Goal: Use online tool/utility: Utilize a website feature to perform a specific function

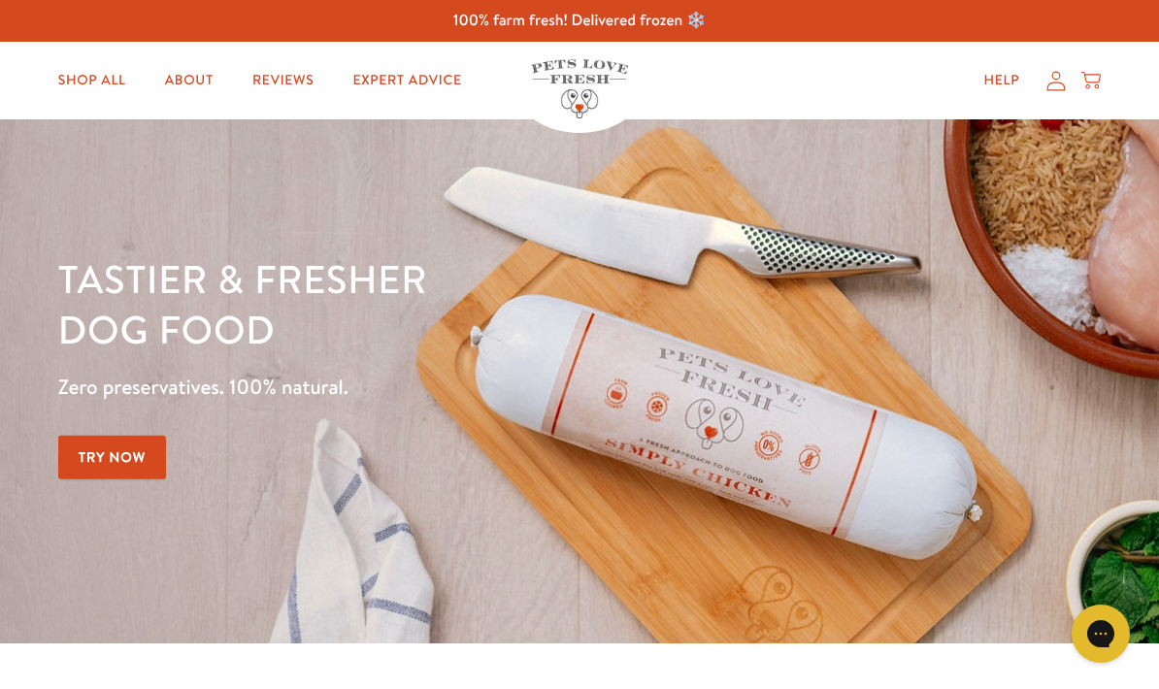
click at [97, 81] on link "Shop All" at bounding box center [92, 80] width 99 height 39
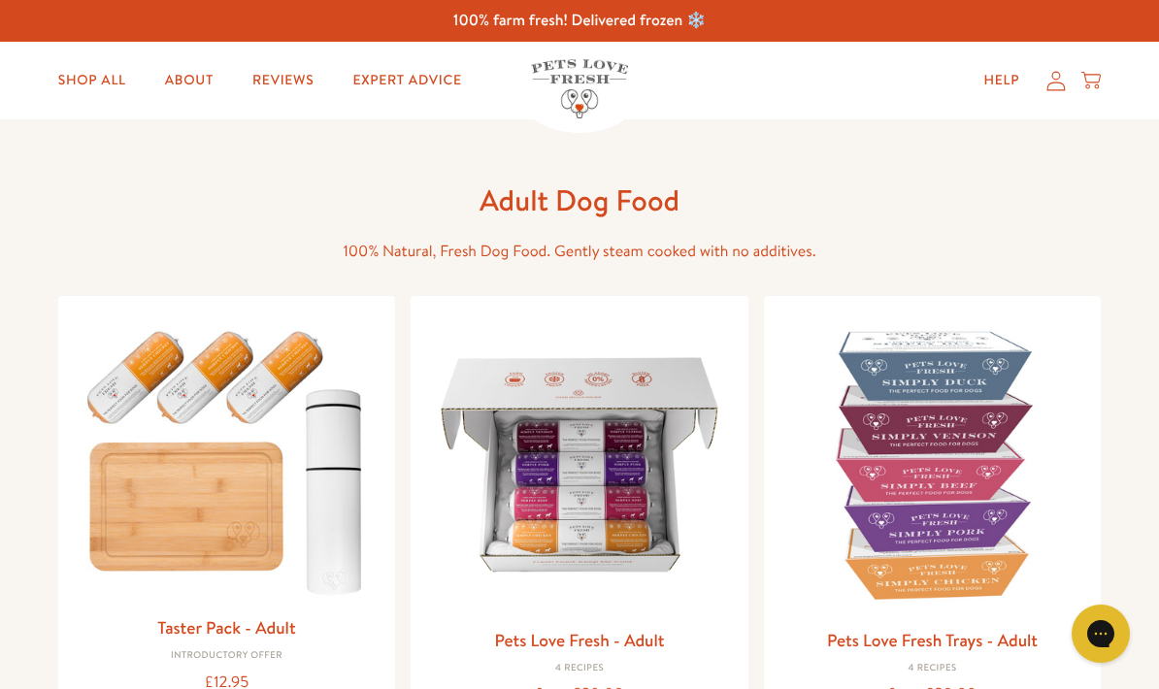
click at [1063, 85] on icon at bounding box center [1056, 81] width 19 height 20
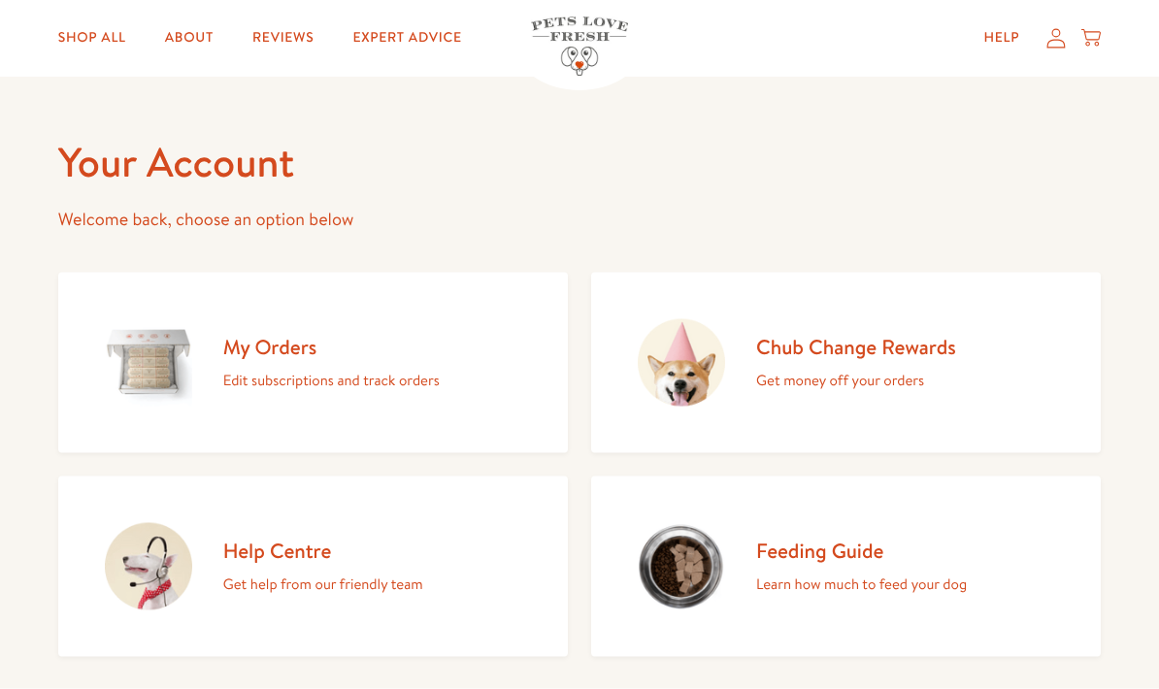
scroll to position [57, 0]
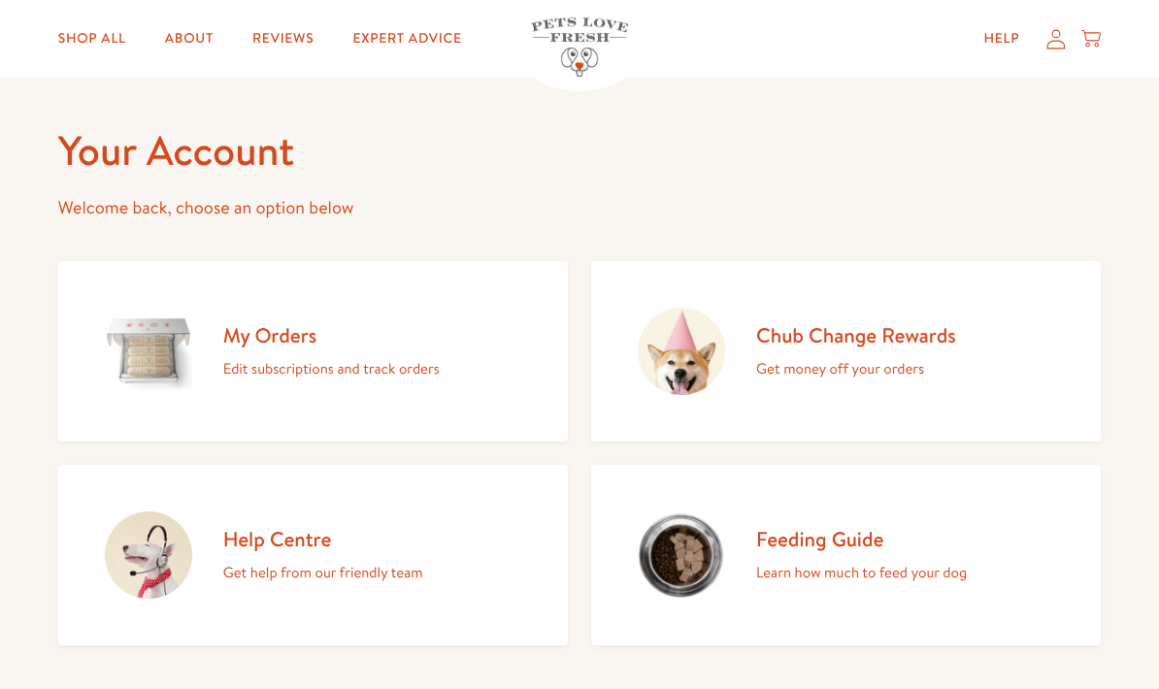
click at [862, 562] on p "Learn how much to feed your dog" at bounding box center [861, 572] width 211 height 25
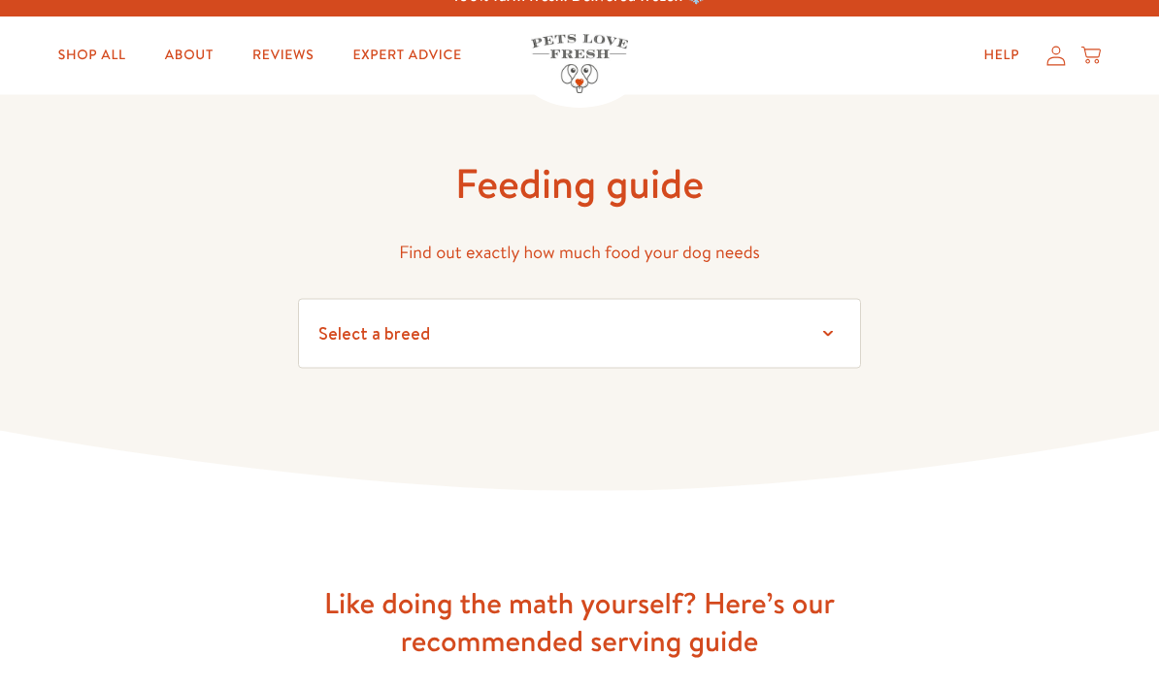
scroll to position [28, 0]
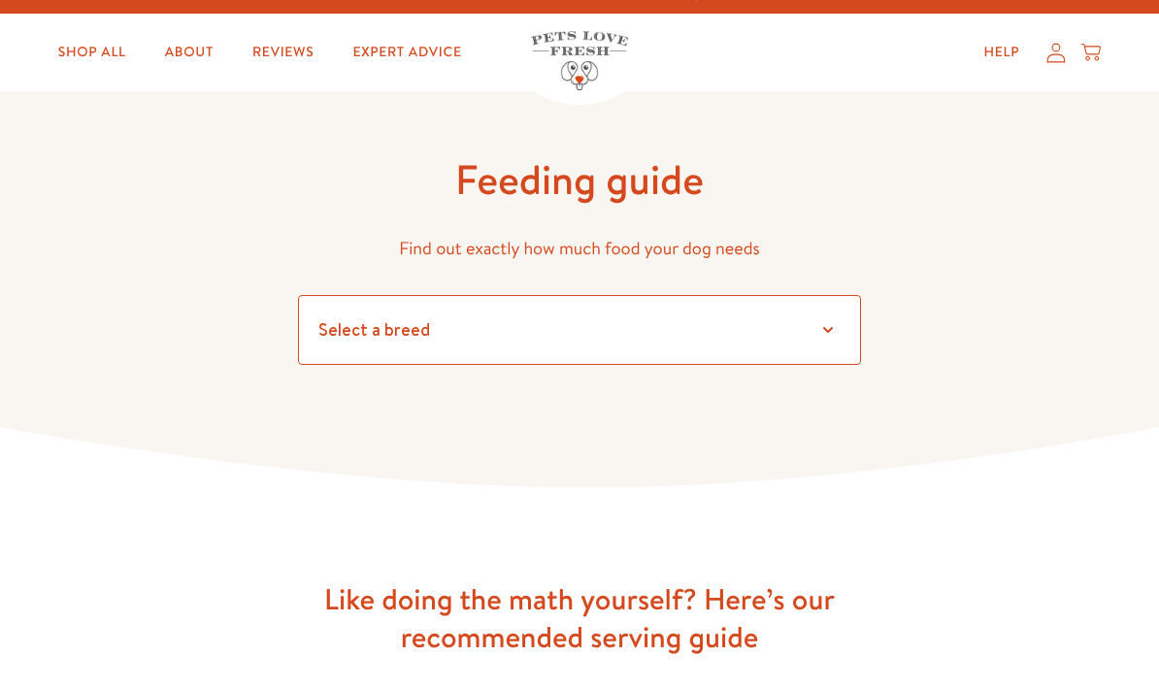
click at [838, 340] on select "Select a breed Affenpinscher Afghan hound Airedale terrier Akita Alaskan Malamu…" at bounding box center [579, 330] width 563 height 70
select select "13"
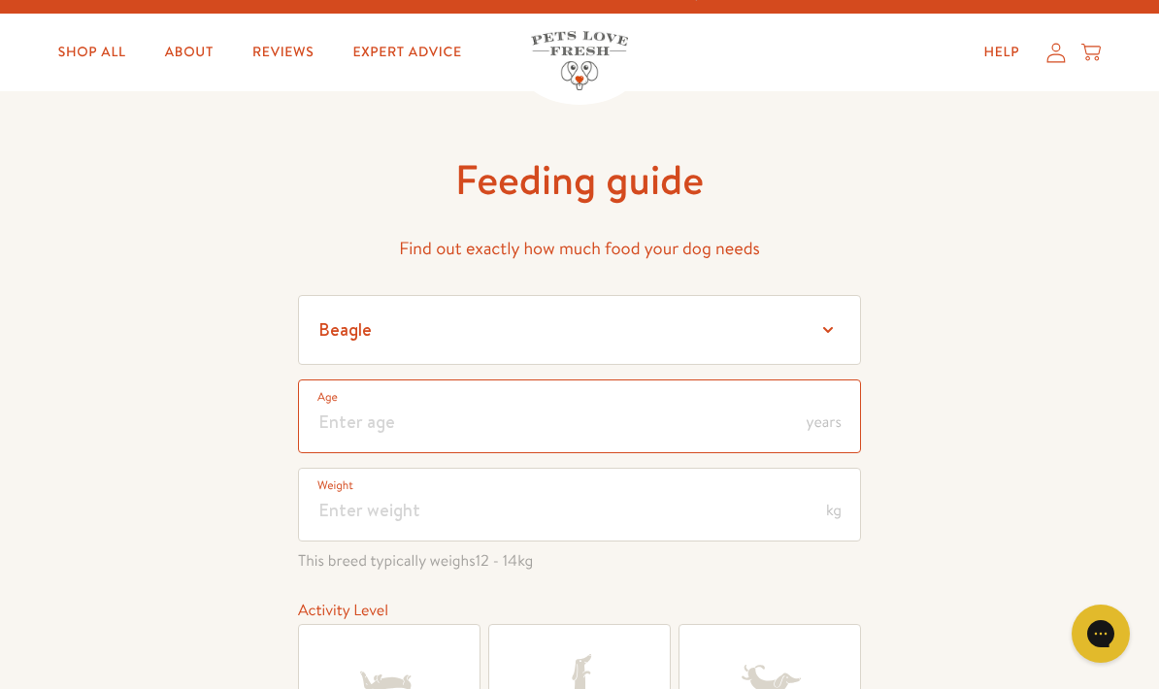
click at [730, 421] on input "number" at bounding box center [579, 417] width 563 height 74
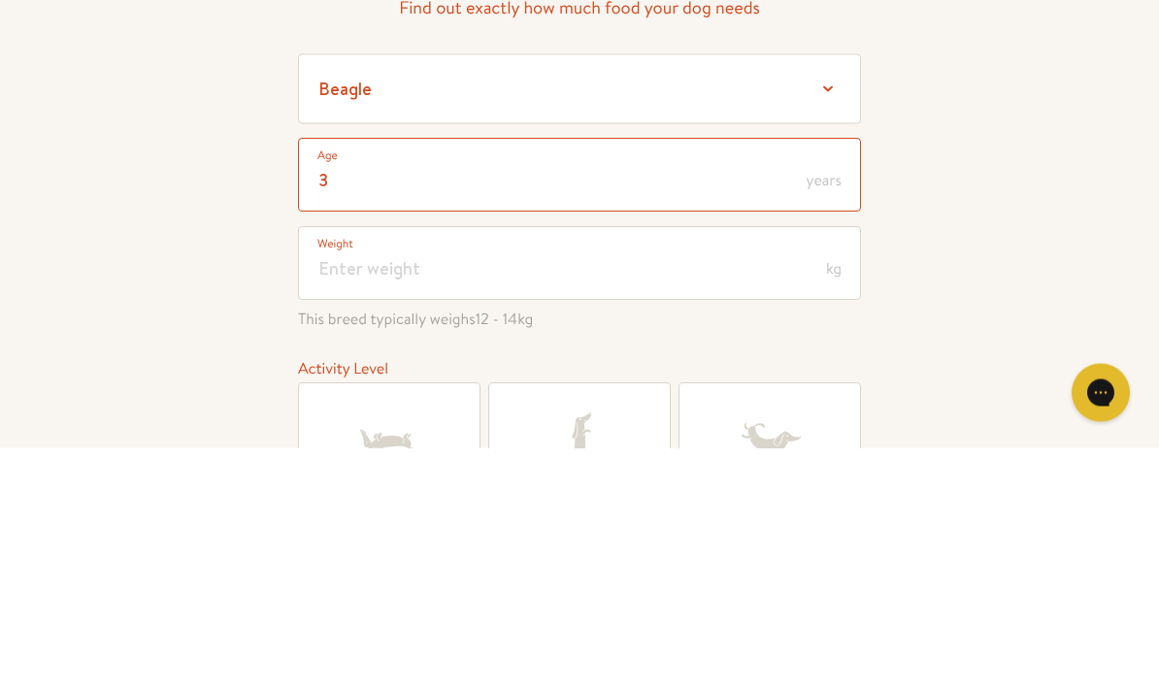
type input "3"
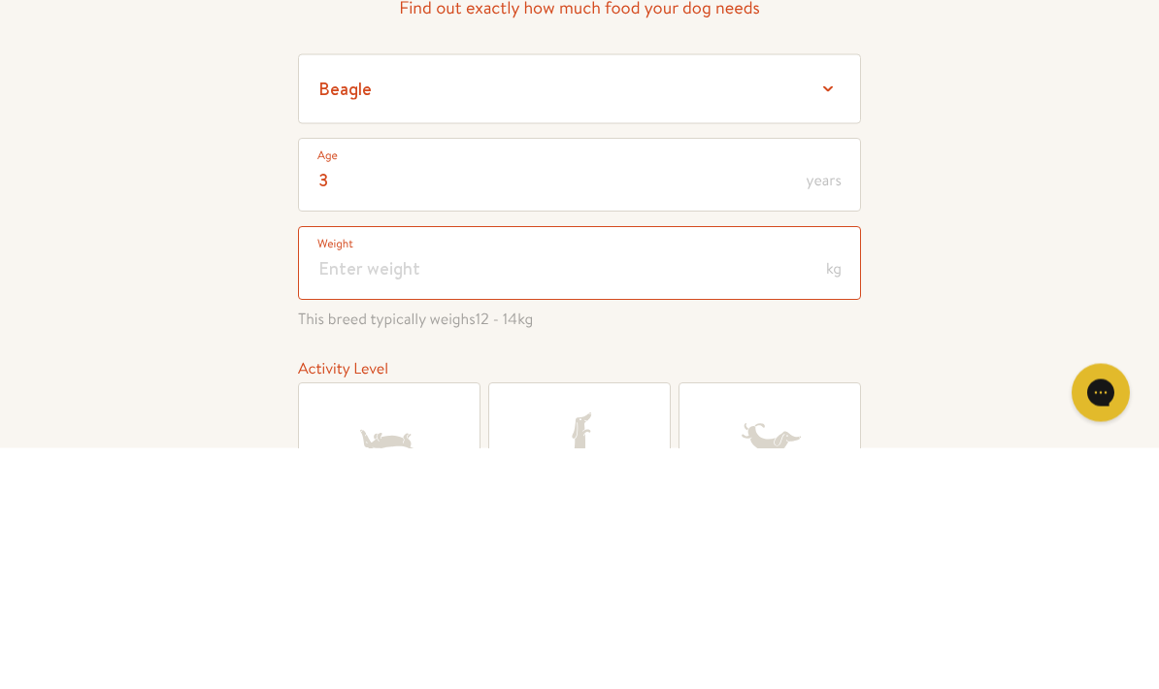
click at [417, 468] on input "number" at bounding box center [579, 505] width 563 height 74
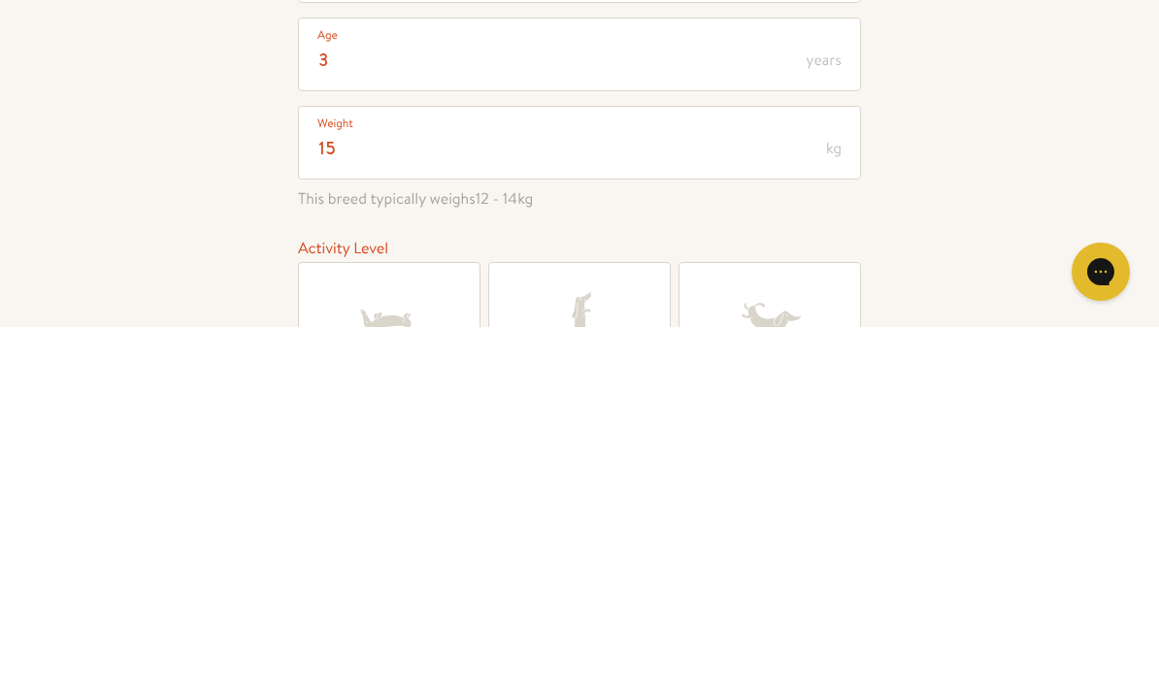
scroll to position [390, 0]
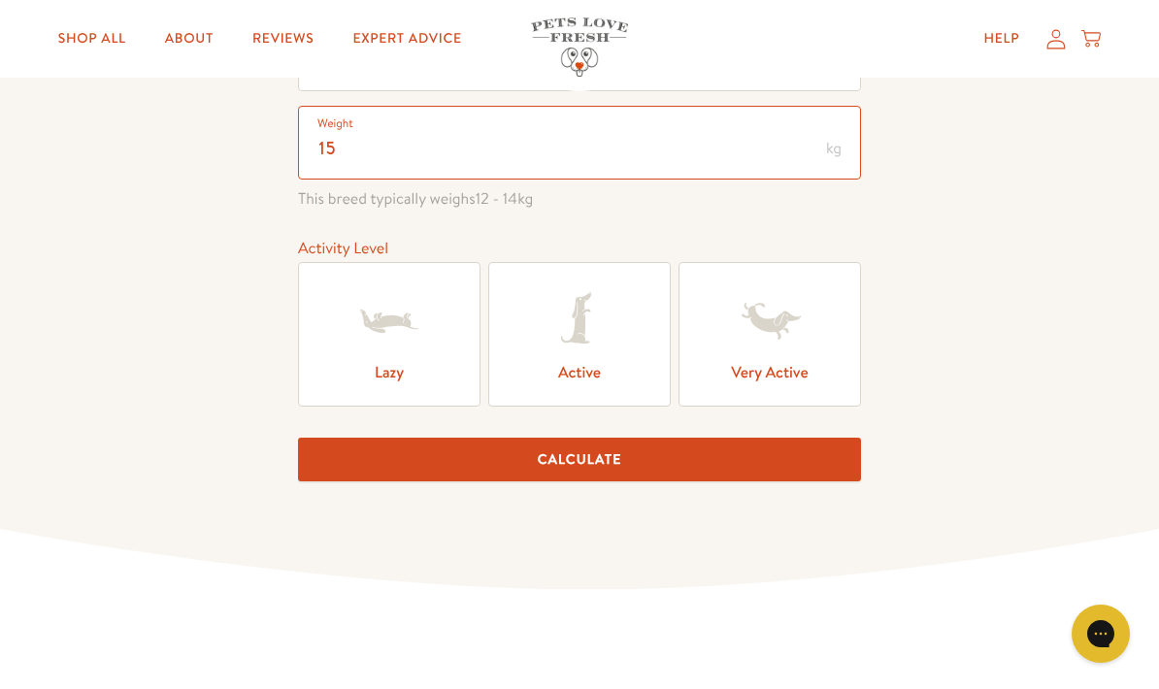
type input "15"
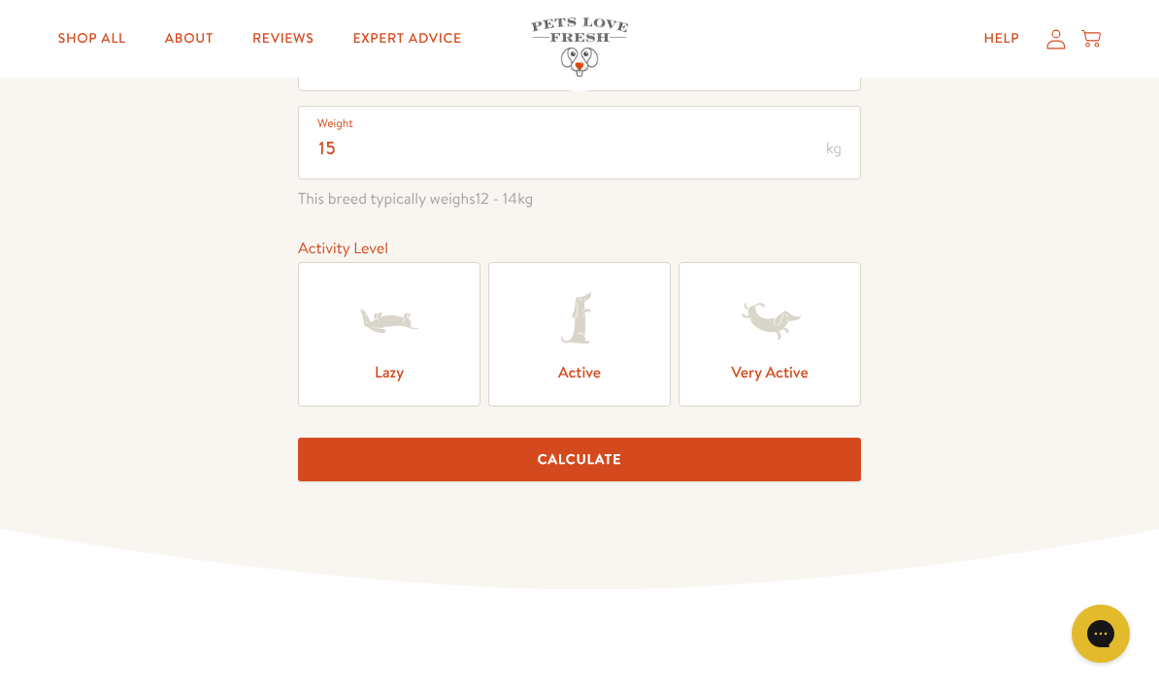
click at [610, 342] on icon at bounding box center [580, 322] width 78 height 78
click at [0, 0] on input "Active" at bounding box center [0, 0] width 0 height 0
click at [613, 459] on button "Calculate" at bounding box center [579, 460] width 563 height 44
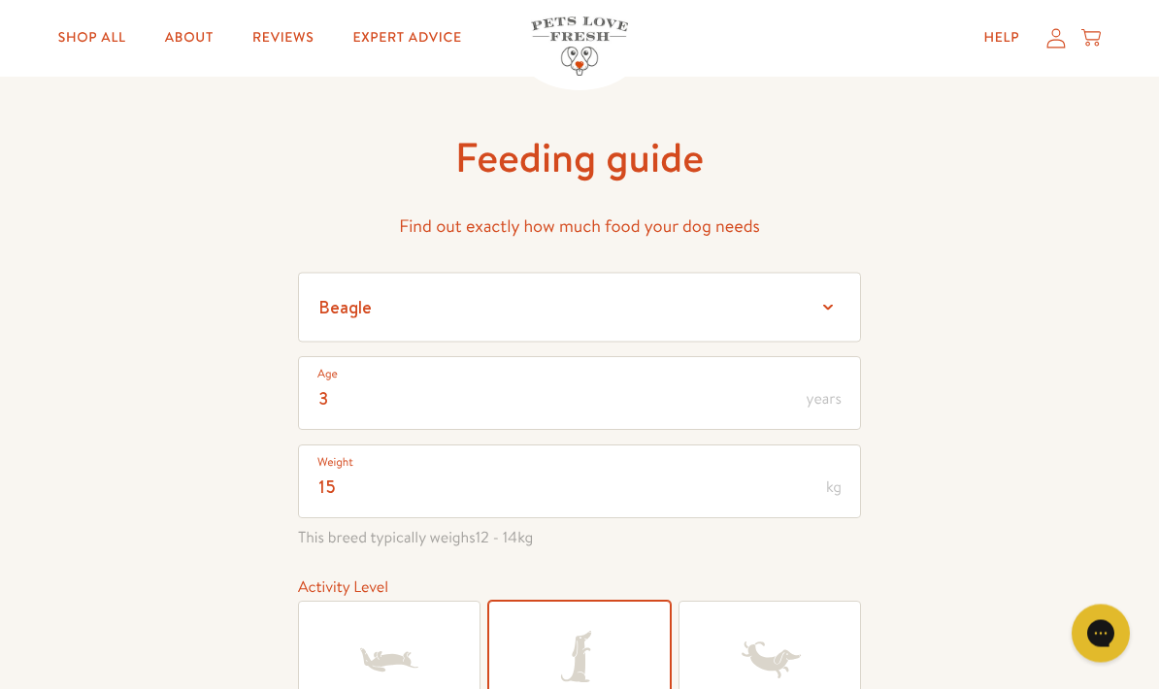
scroll to position [0, 0]
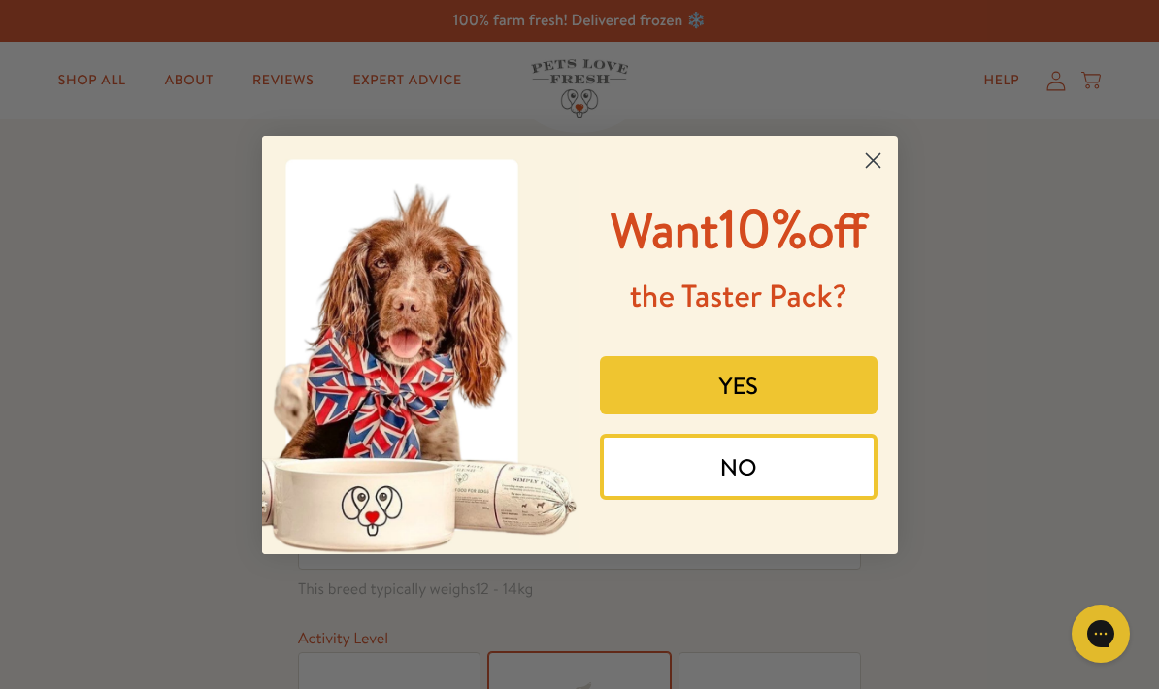
click at [883, 164] on circle "Close dialog" at bounding box center [872, 160] width 32 height 32
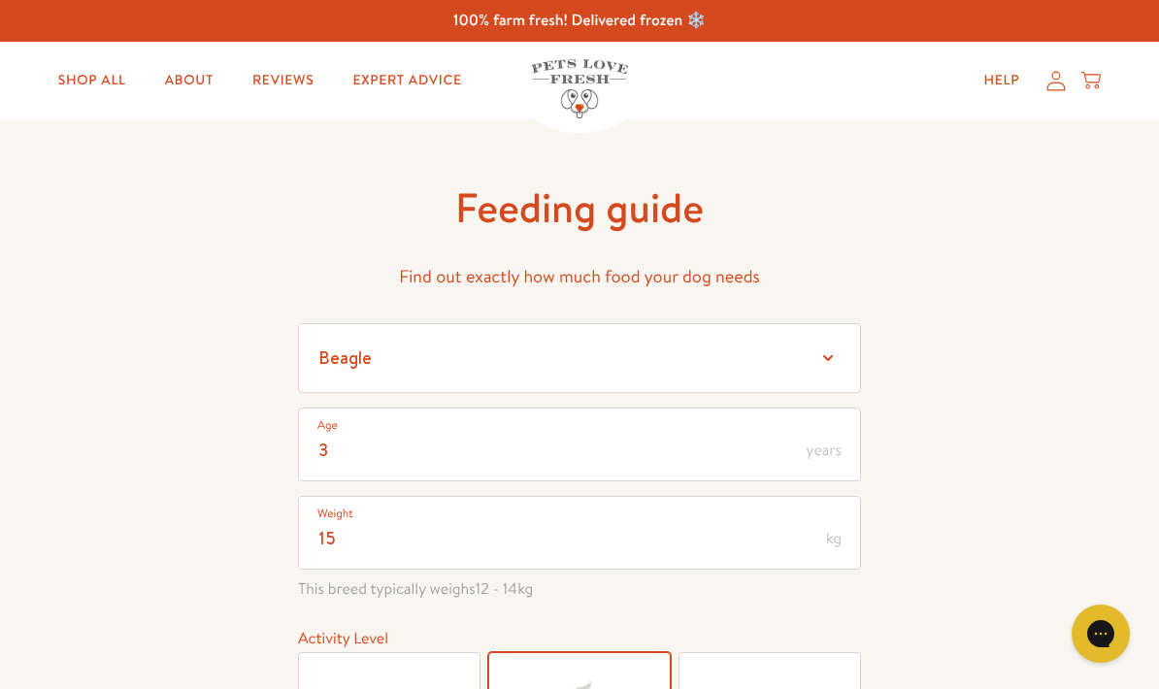
click at [296, 84] on link "Reviews" at bounding box center [283, 80] width 92 height 39
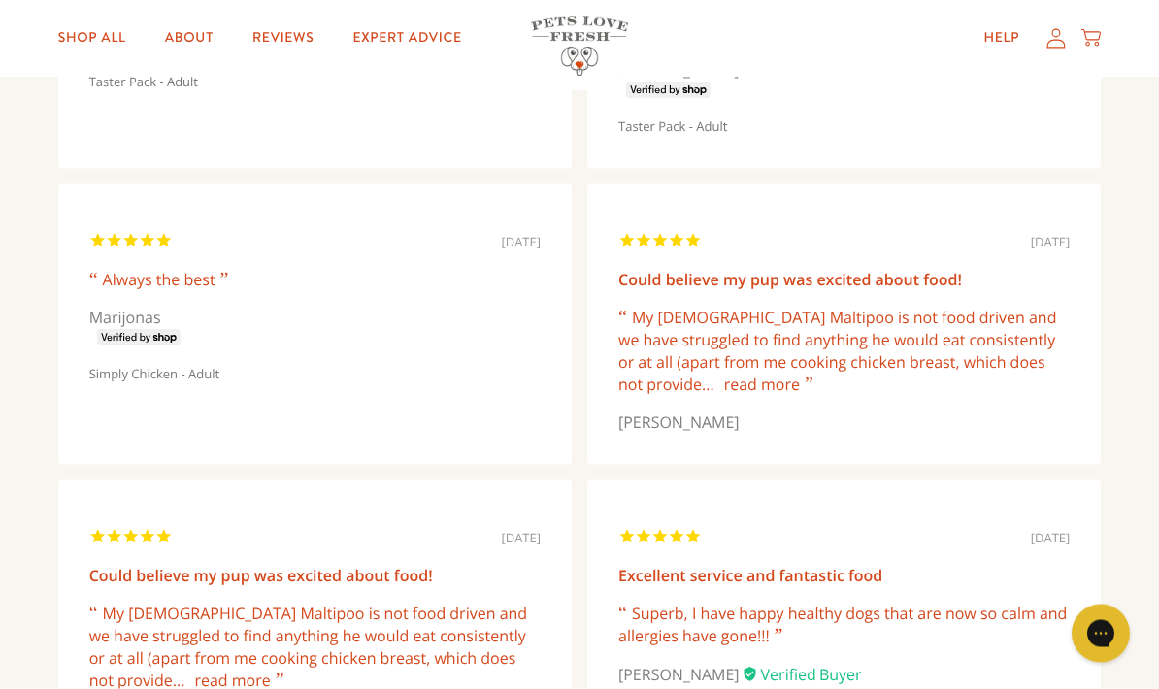
scroll to position [875, 0]
